Goal: Information Seeking & Learning: Find specific fact

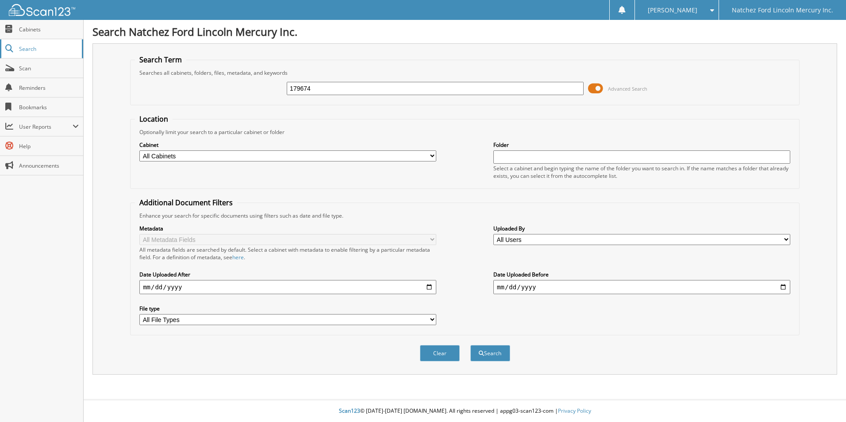
type input "179674"
click at [470, 345] on button "Search" at bounding box center [490, 353] width 40 height 16
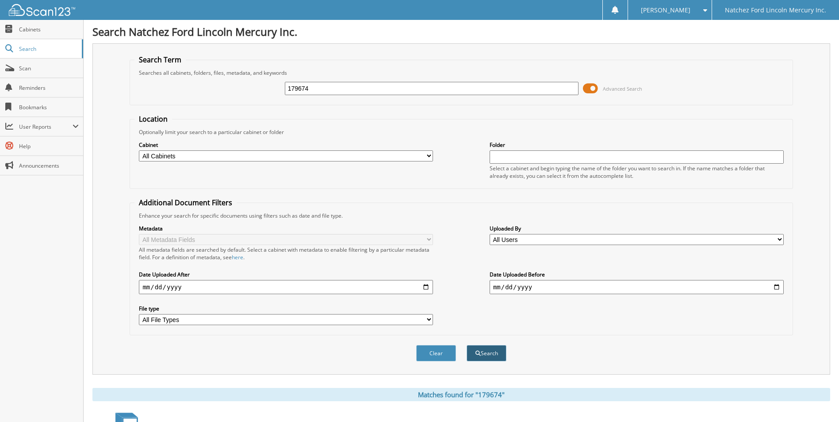
click at [491, 352] on button "Search" at bounding box center [487, 353] width 40 height 16
click at [35, 32] on span "Cabinets" at bounding box center [49, 30] width 60 height 8
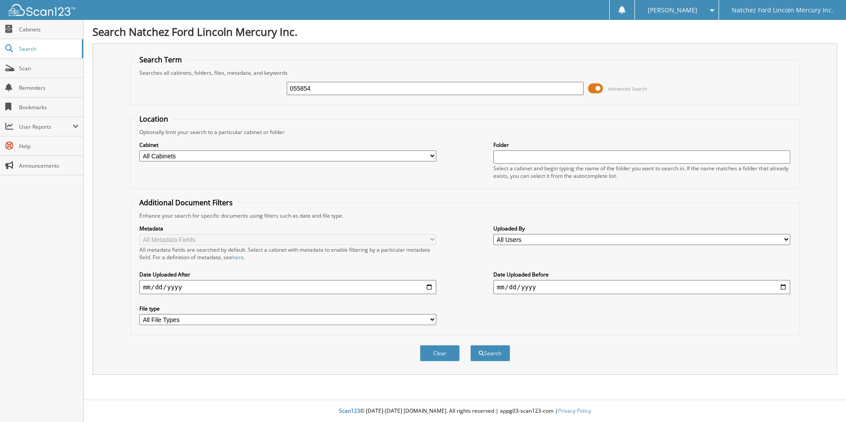
type input "055854"
click at [470, 345] on button "Search" at bounding box center [490, 353] width 40 height 16
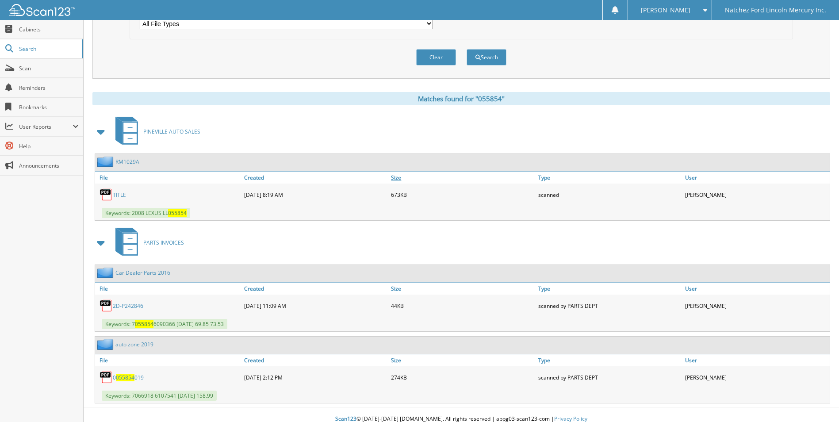
scroll to position [304, 0]
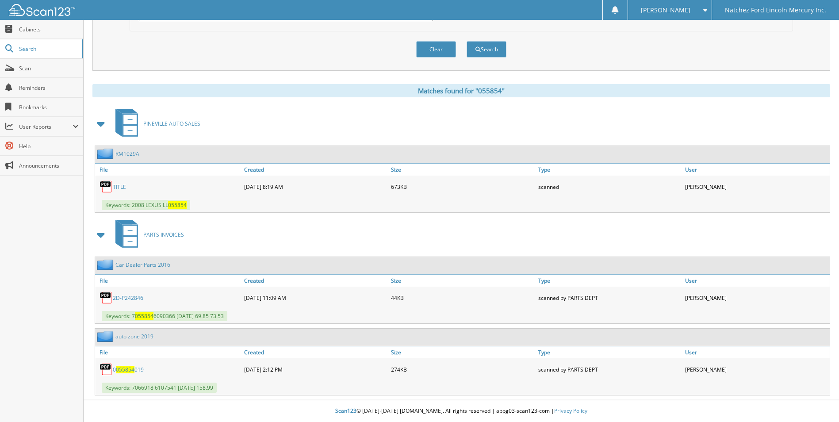
click at [119, 187] on link "TITLE" at bounding box center [119, 187] width 13 height 8
click at [39, 30] on span "Cabinets" at bounding box center [49, 30] width 60 height 8
